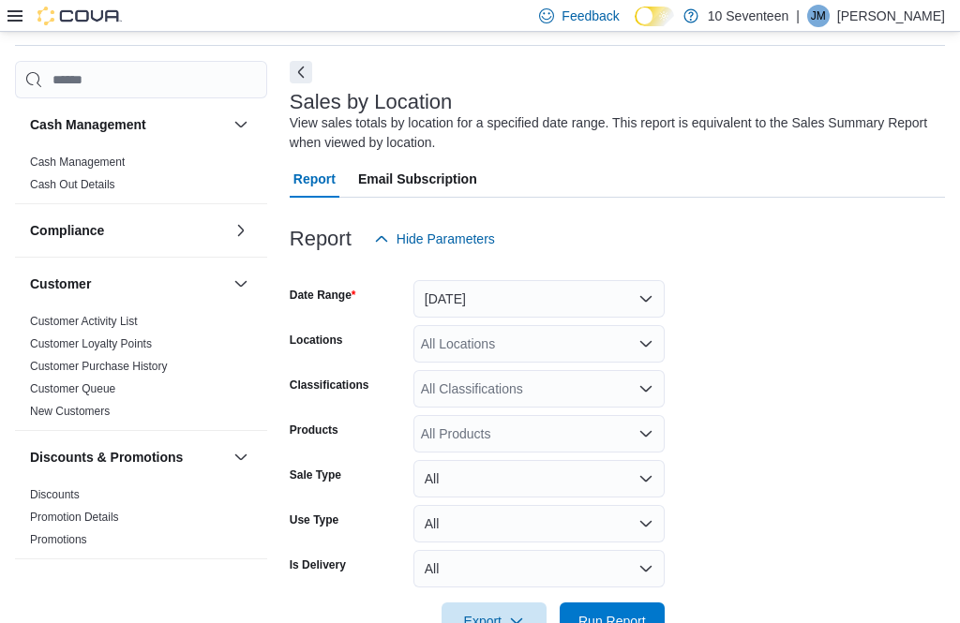
scroll to position [60, 0]
click at [595, 619] on span "Run Report" at bounding box center [611, 622] width 67 height 19
click at [598, 622] on span "Run Report" at bounding box center [611, 622] width 67 height 19
click at [592, 619] on span "Run Report" at bounding box center [611, 622] width 67 height 19
click at [596, 619] on span "Run Report" at bounding box center [611, 622] width 67 height 19
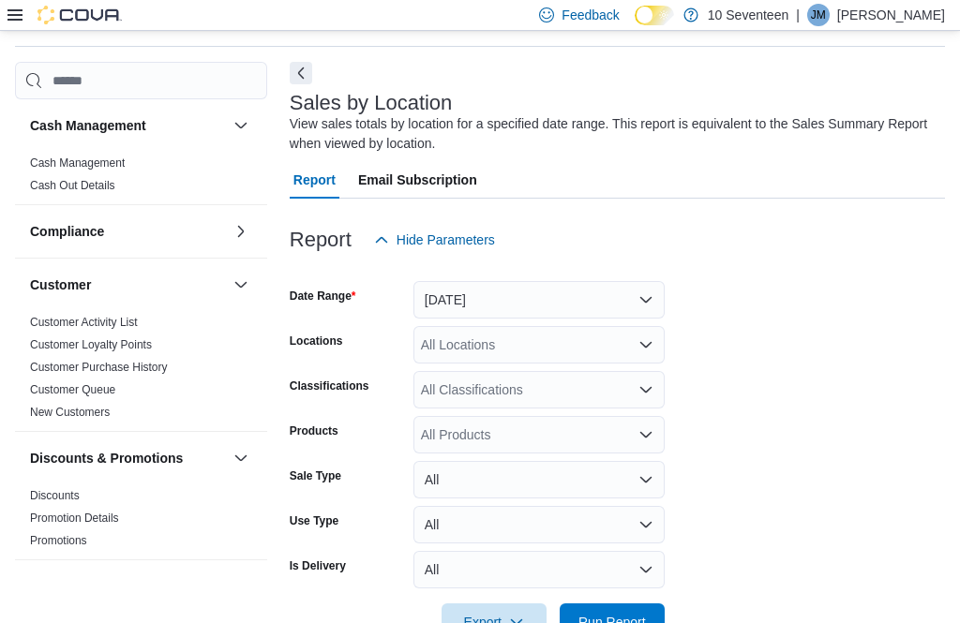
click at [576, 619] on span "Run Report" at bounding box center [612, 622] width 82 height 37
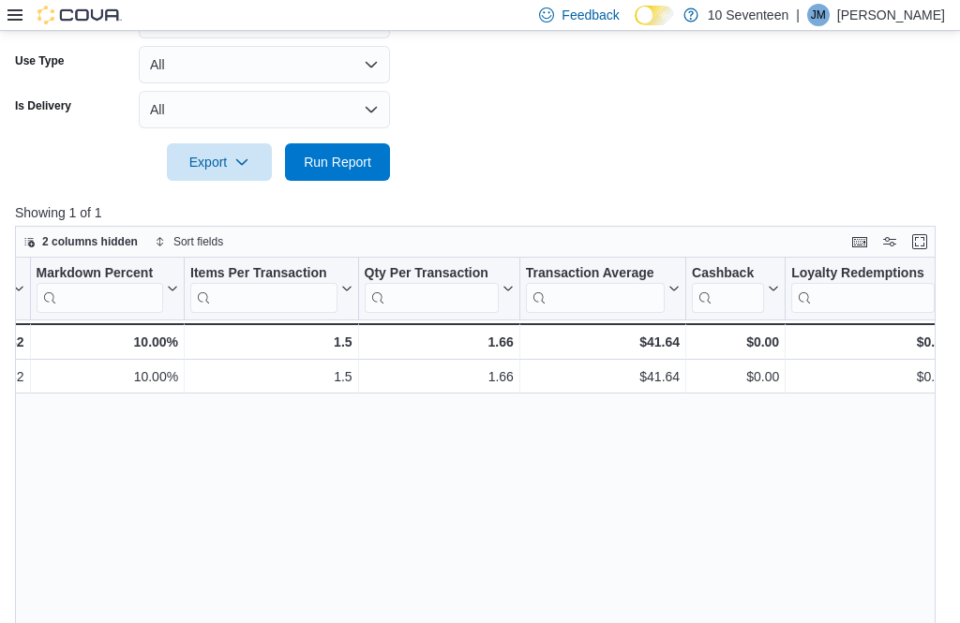
scroll to position [0, 0]
